Goal: Task Accomplishment & Management: Manage account settings

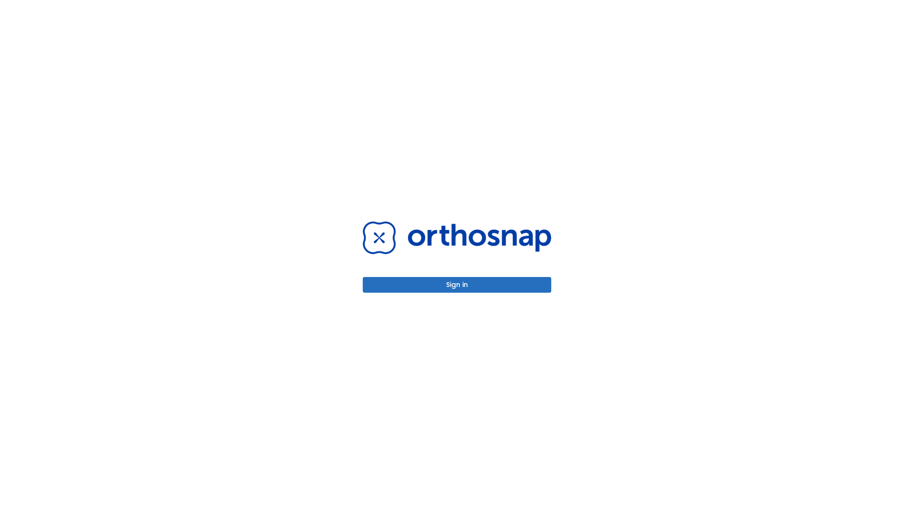
click at [457, 285] on button "Sign in" at bounding box center [457, 285] width 188 height 16
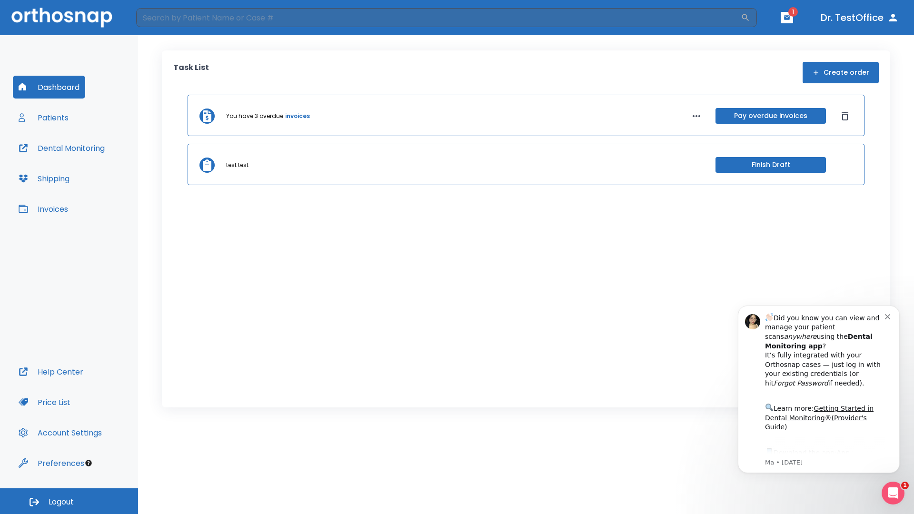
click at [69, 501] on span "Logout" at bounding box center [61, 502] width 25 height 10
